Goal: Find specific page/section: Find specific page/section

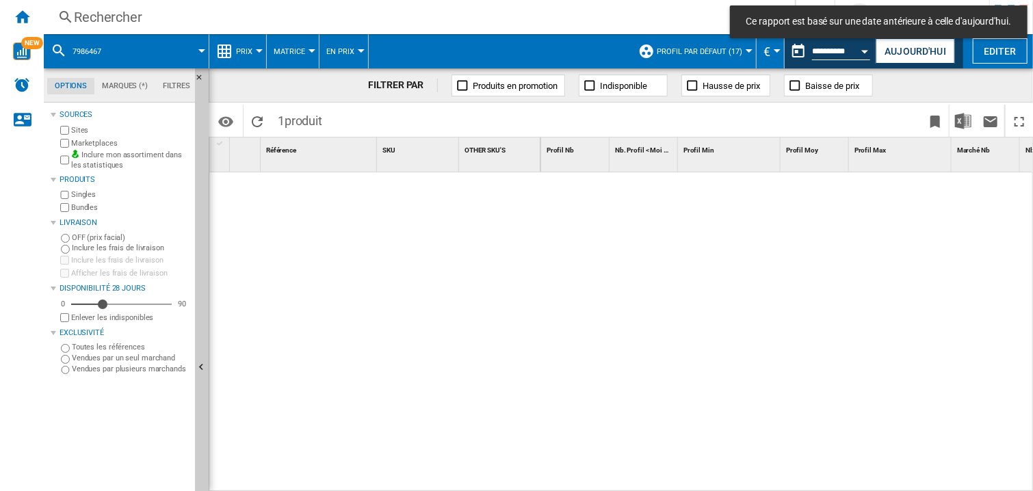
click at [864, 50] on div "Open calendar" at bounding box center [865, 51] width 7 height 3
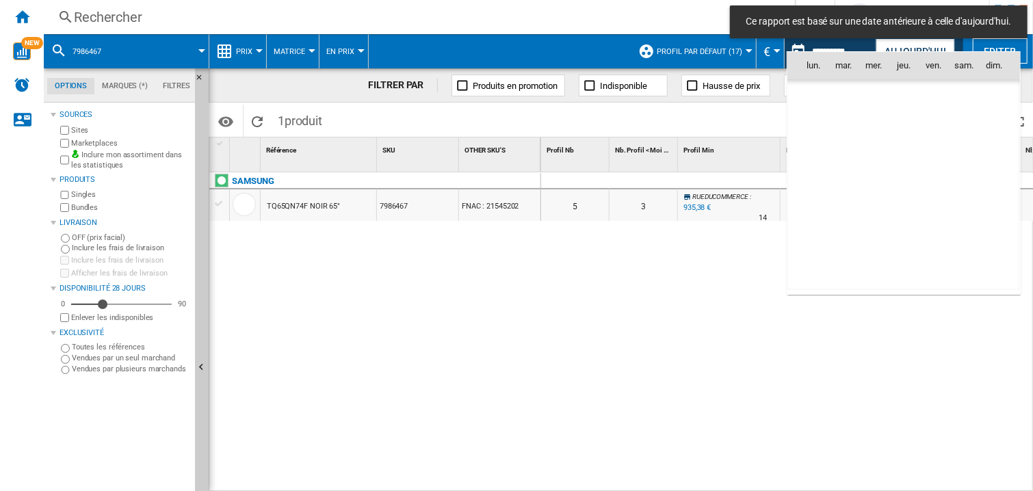
scroll to position [6523, 0]
click at [835, 93] on md-icon "October 2025" at bounding box center [840, 96] width 16 height 16
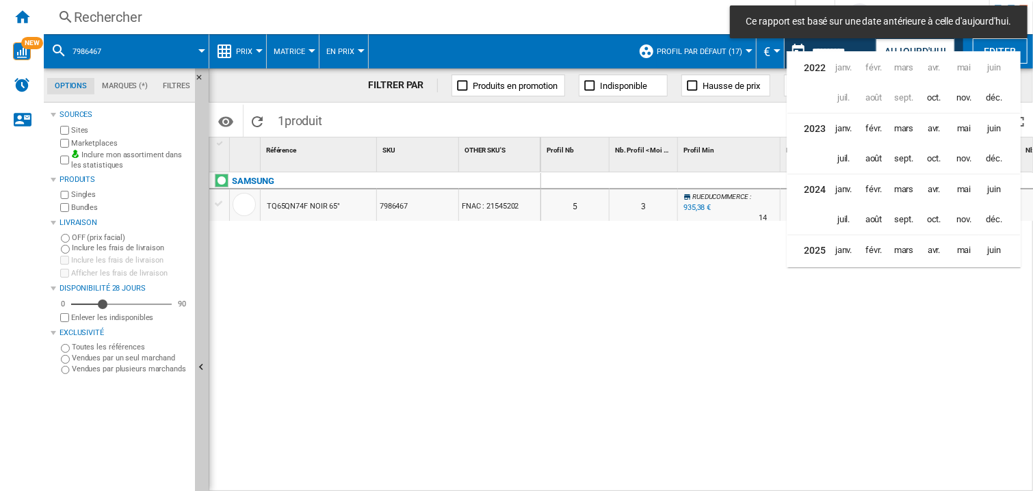
scroll to position [33, 0]
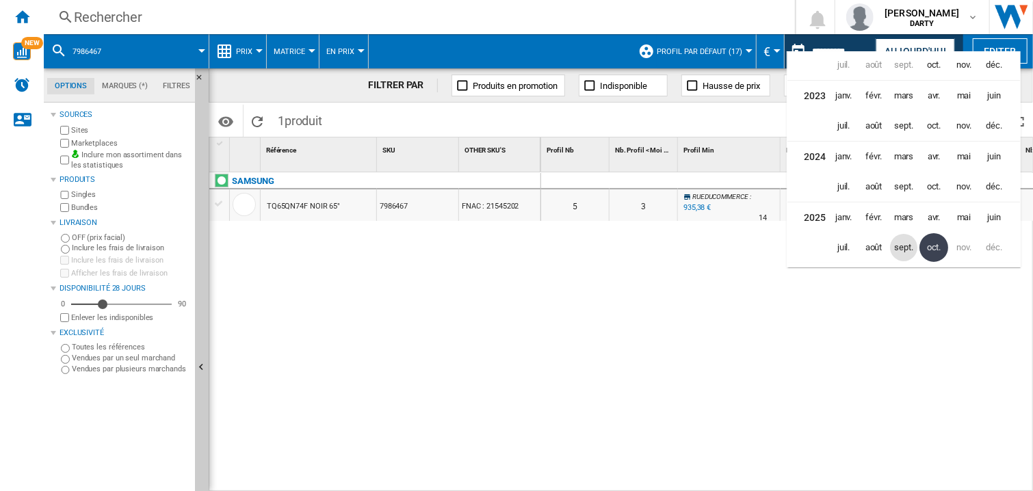
click at [906, 254] on span "sept." at bounding box center [903, 247] width 27 height 27
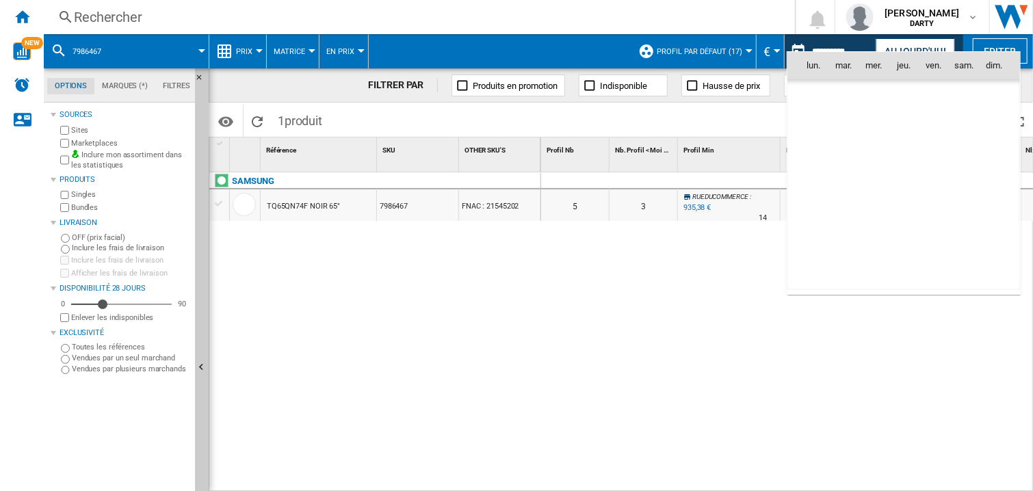
scroll to position [6342, 0]
click at [819, 179] on span "15" at bounding box center [812, 185] width 27 height 27
type input "**********"
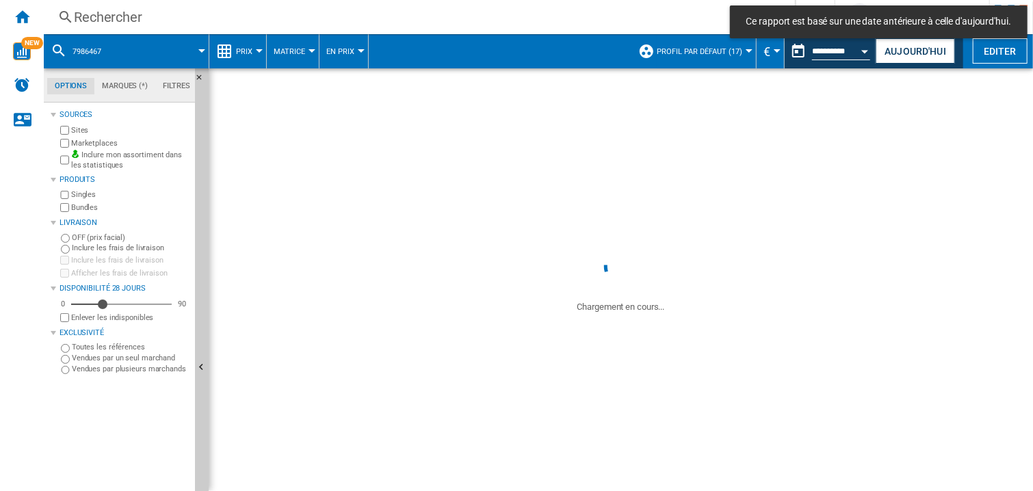
click at [93, 20] on div "Rechercher" at bounding box center [416, 17] width 685 height 19
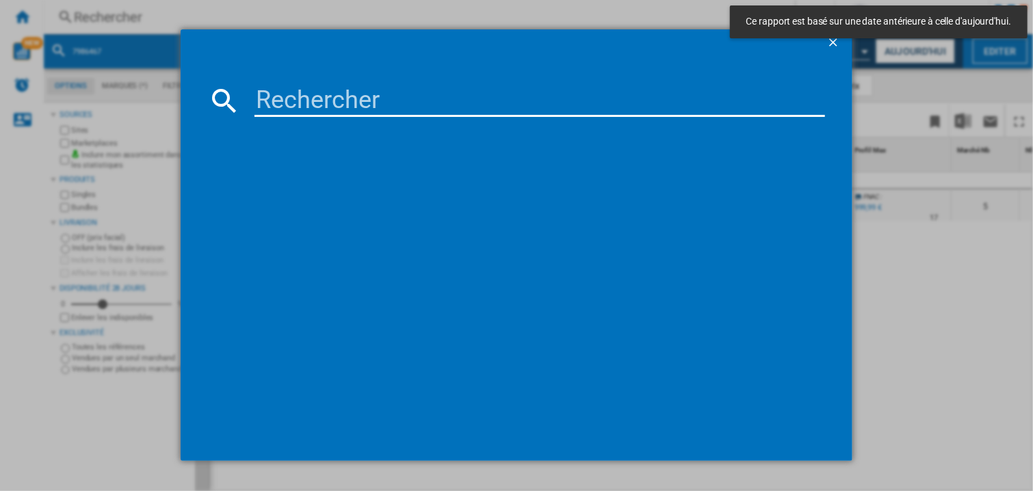
click at [297, 87] on input at bounding box center [539, 100] width 570 height 33
paste input "7974698"
type input "7974698"
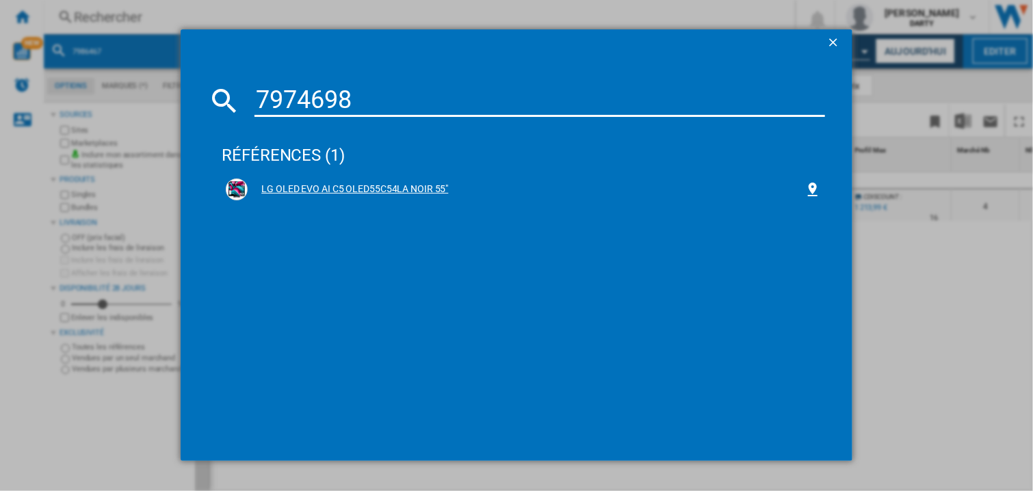
click at [295, 180] on div "LG OLED EVO AI C5 OLED55C54LA NOIR 55"" at bounding box center [523, 189] width 595 height 22
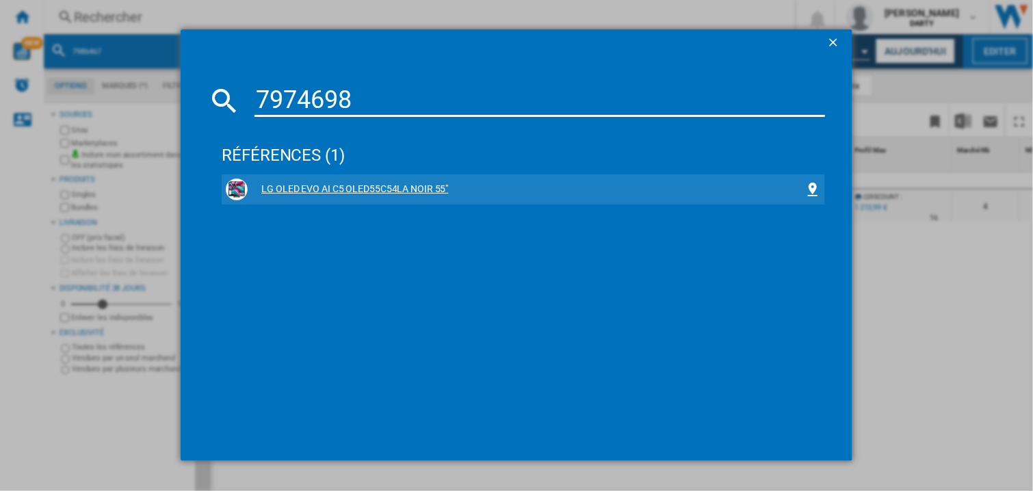
click at [293, 194] on div "LG OLED EVO AI C5 OLED55C54LA NOIR 55"" at bounding box center [526, 190] width 557 height 14
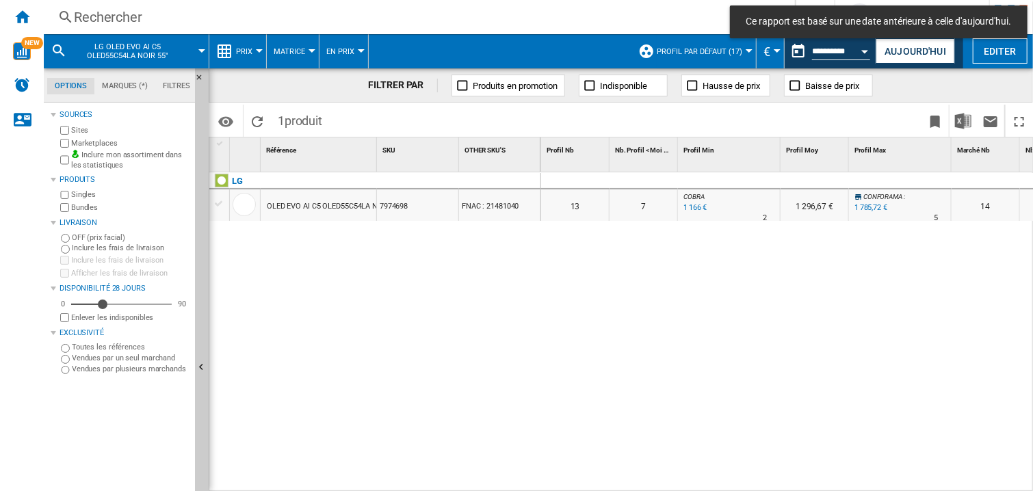
click at [755, 177] on div at bounding box center [729, 181] width 103 height 16
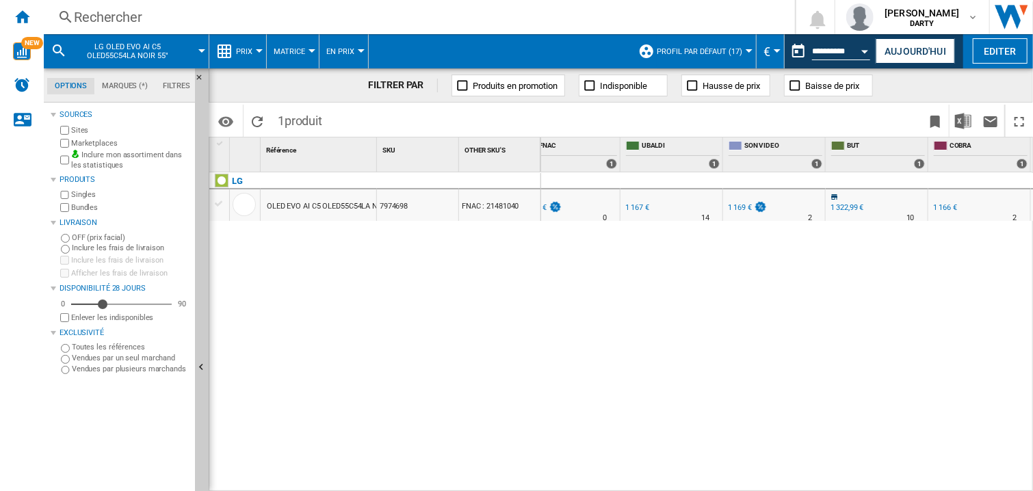
scroll to position [0, 1459]
